Goal: Task Accomplishment & Management: Use online tool/utility

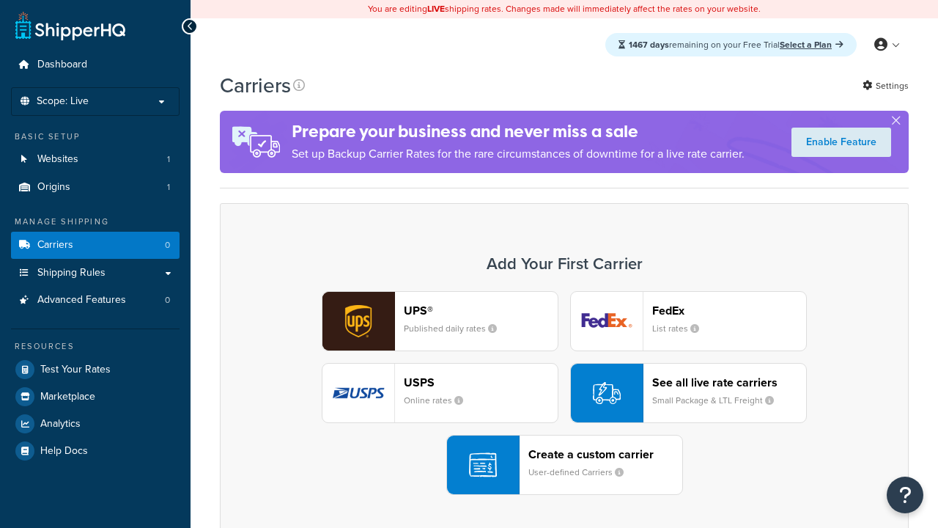
click at [564, 393] on div "UPS® Published daily rates FedEx List rates USPS Online rates See all live rate…" at bounding box center [564, 393] width 658 height 204
click at [564, 465] on div "Create a custom carrier User-defined Carriers" at bounding box center [605, 464] width 154 height 35
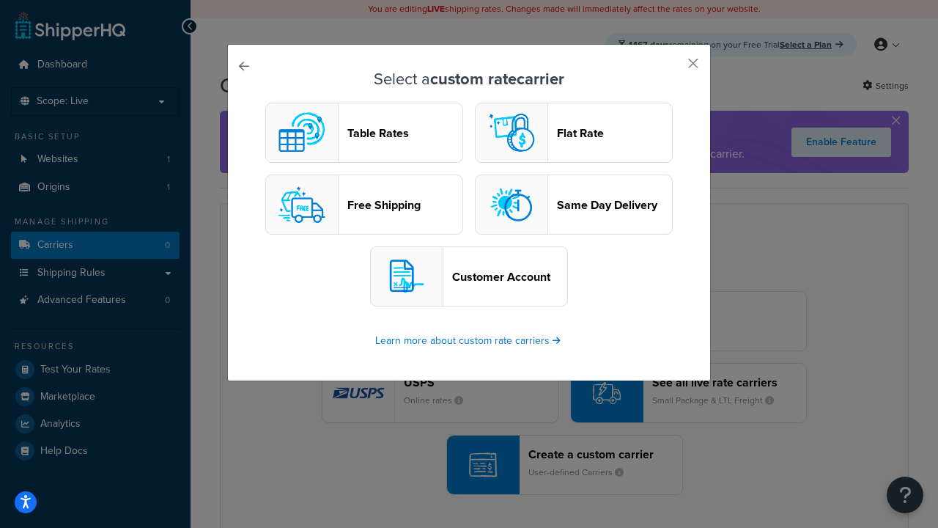
click at [364, 133] on header "Table Rates" at bounding box center [404, 133] width 115 height 14
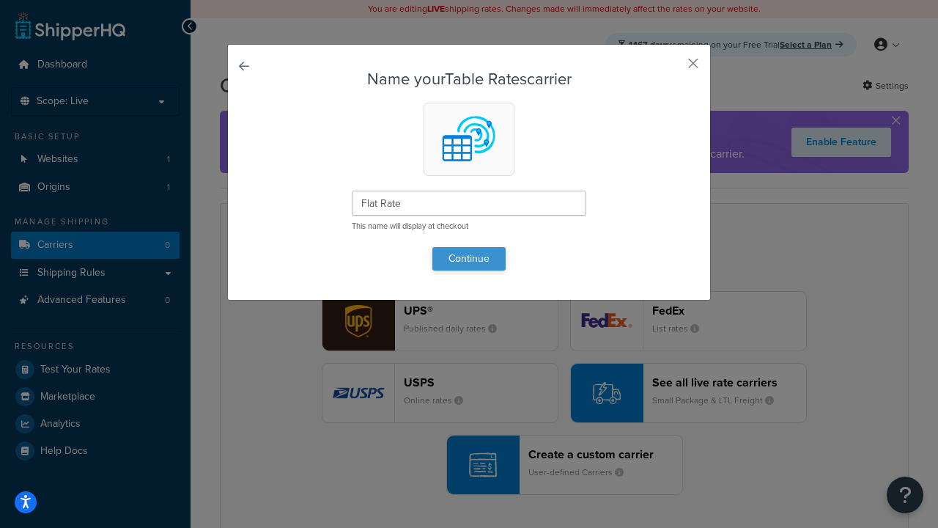
type input "Flat Rate"
click at [469, 258] on button "Continue" at bounding box center [468, 258] width 73 height 23
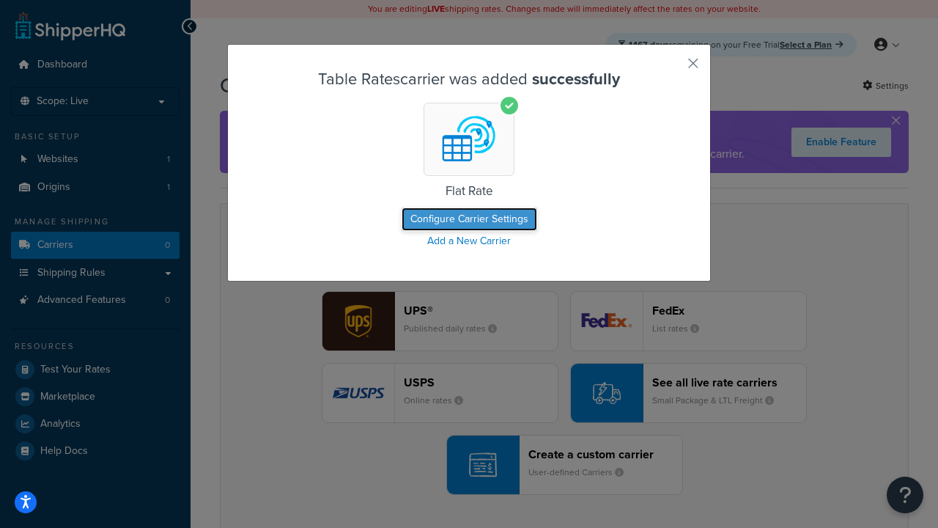
click at [469, 219] on button "Configure Carrier Settings" at bounding box center [470, 218] width 136 height 23
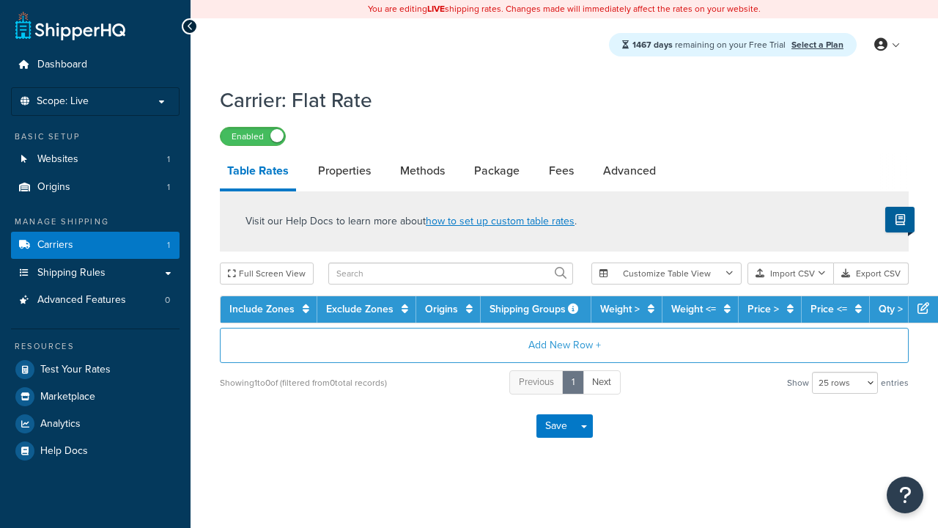
select select "25"
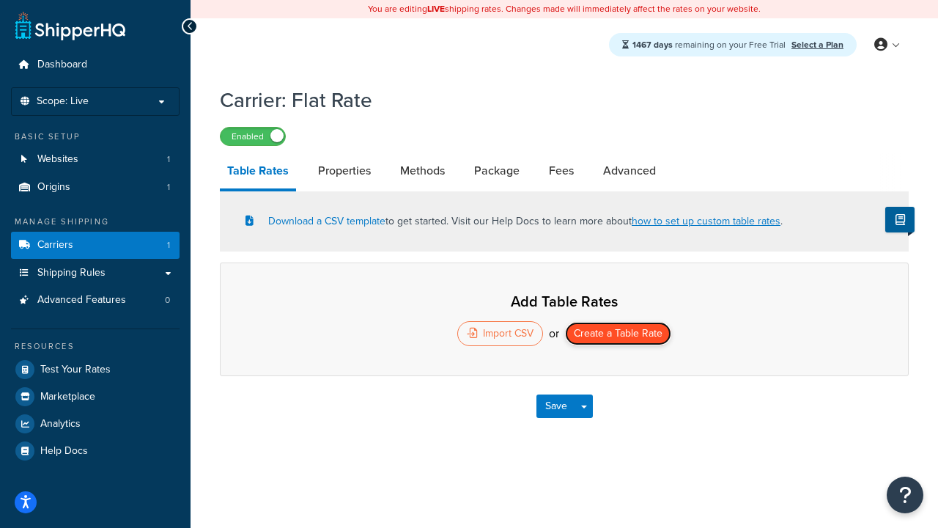
click at [618, 335] on button "Create a Table Rate" at bounding box center [618, 333] width 106 height 23
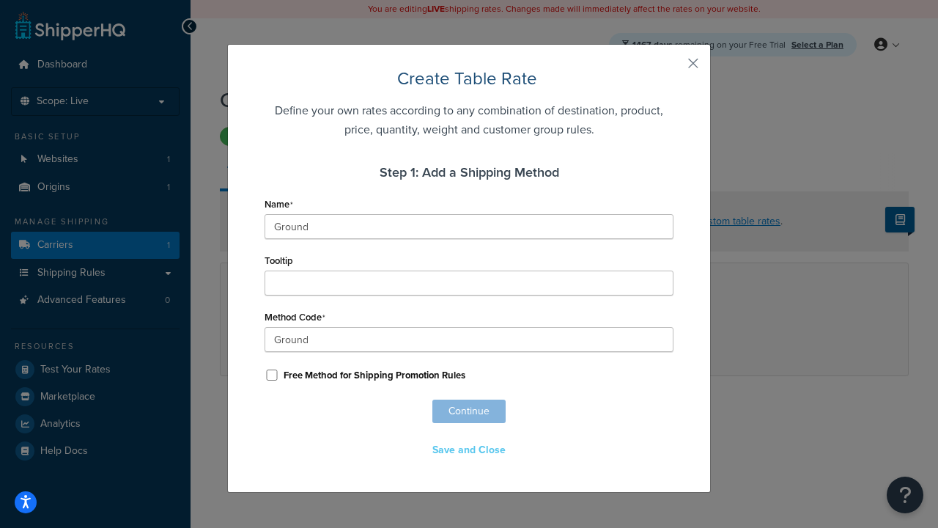
scroll to position [916, 0]
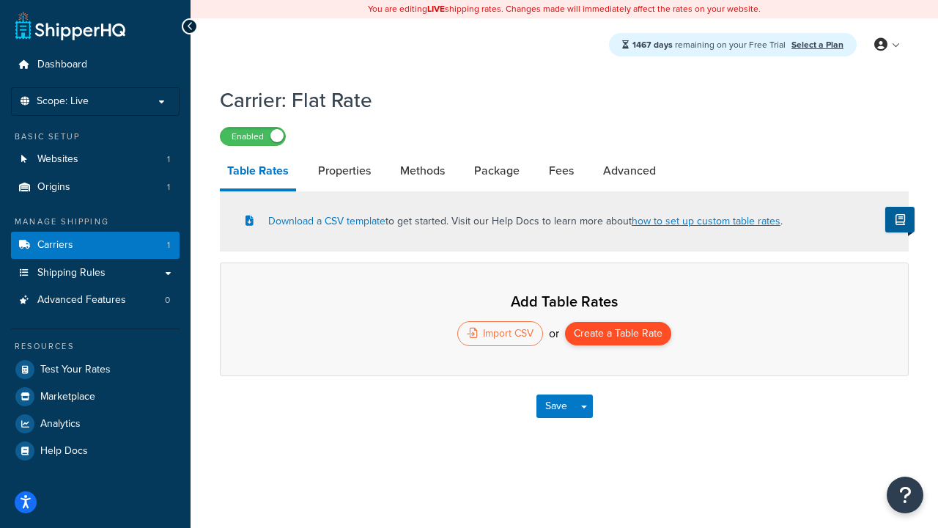
select select "25"
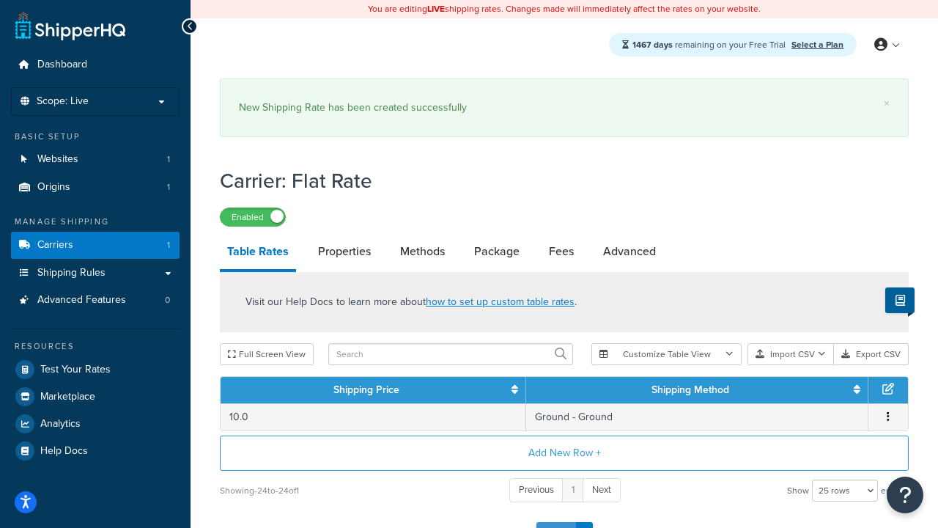
click at [556, 522] on button "Save" at bounding box center [557, 533] width 40 height 23
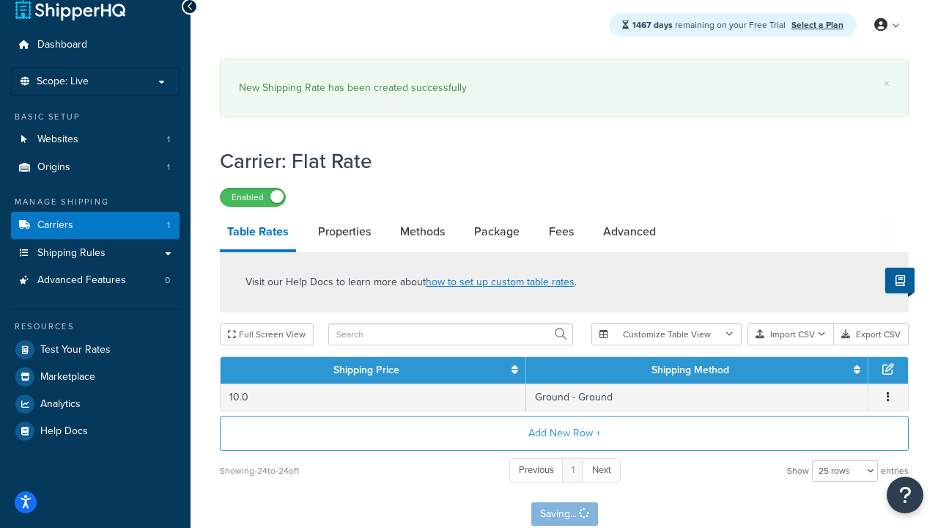
scroll to position [0, 0]
